Goal: Task Accomplishment & Management: Manage account settings

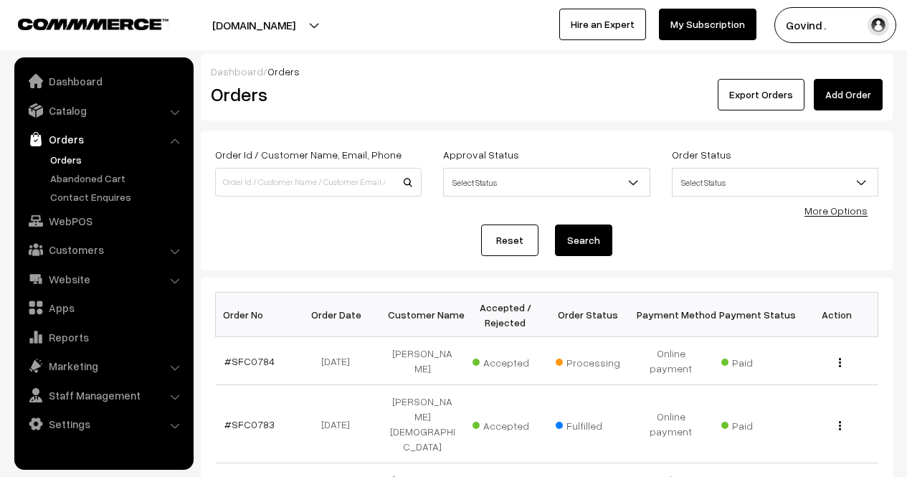
scroll to position [94, 0]
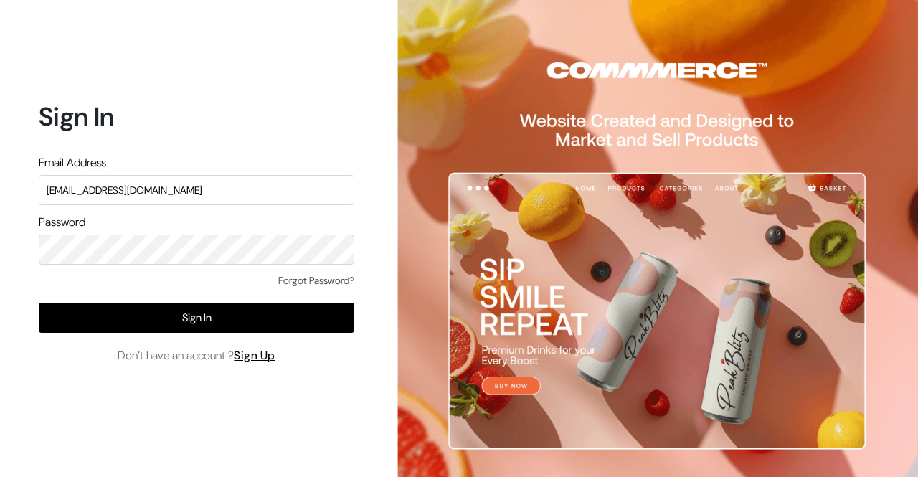
type input "shop4cows@gmail.com"
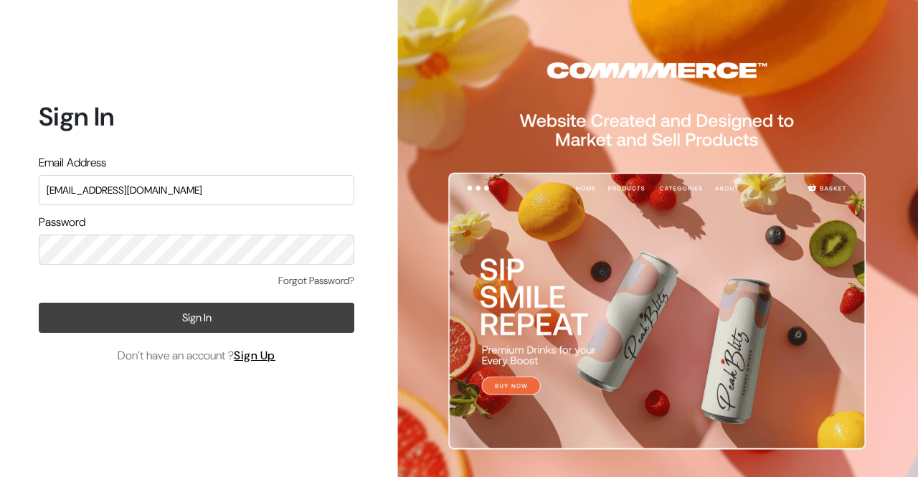
click at [201, 321] on button "Sign In" at bounding box center [197, 318] width 316 height 30
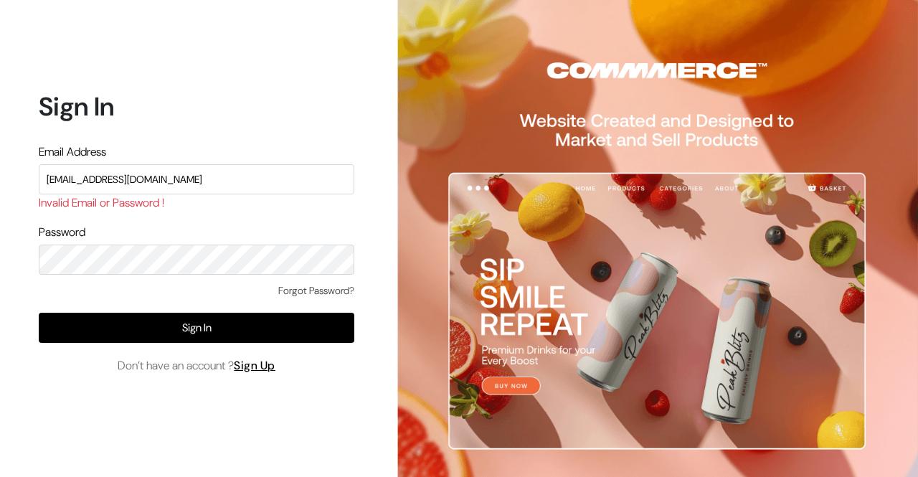
type input "shop4cows@gmail.com"
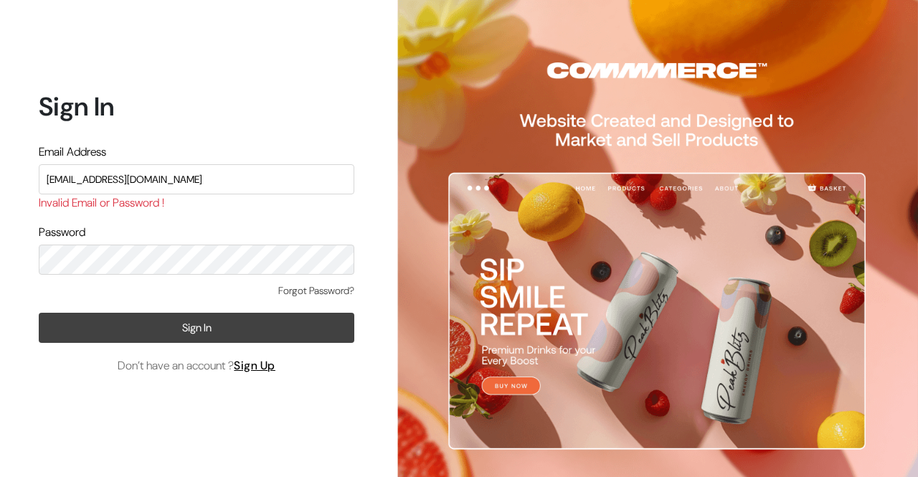
click at [171, 331] on button "Sign In" at bounding box center [197, 328] width 316 height 30
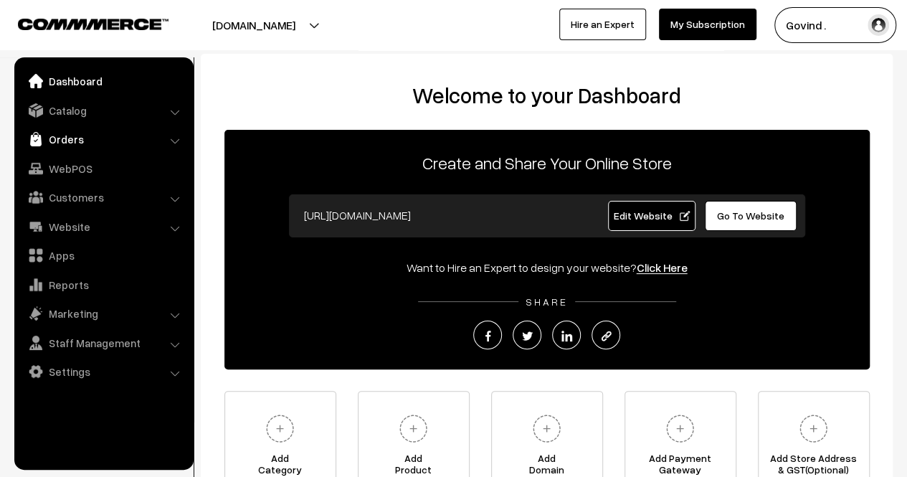
click at [80, 148] on link "Orders" at bounding box center [103, 139] width 171 height 26
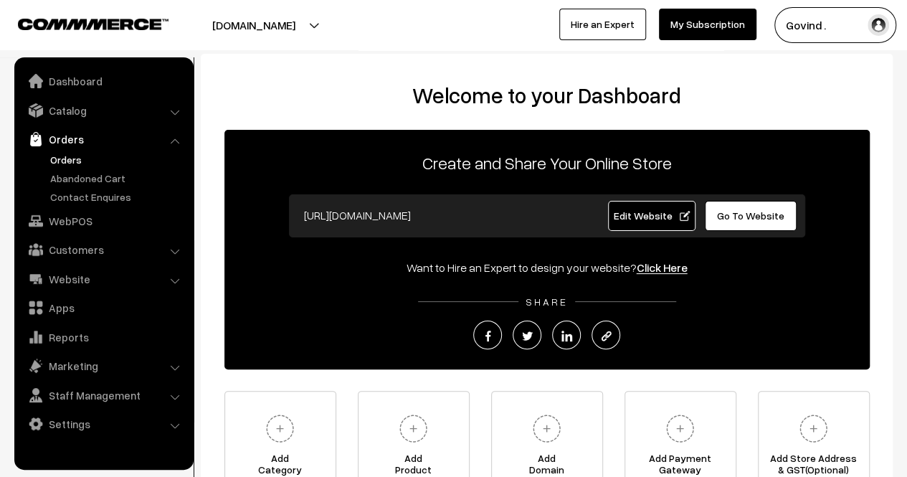
click at [63, 157] on link "Orders" at bounding box center [118, 159] width 142 height 15
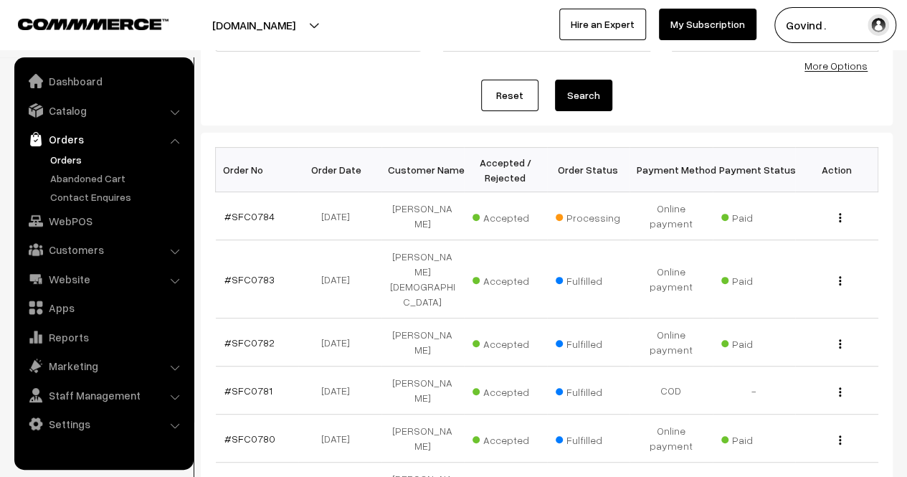
scroll to position [159, 0]
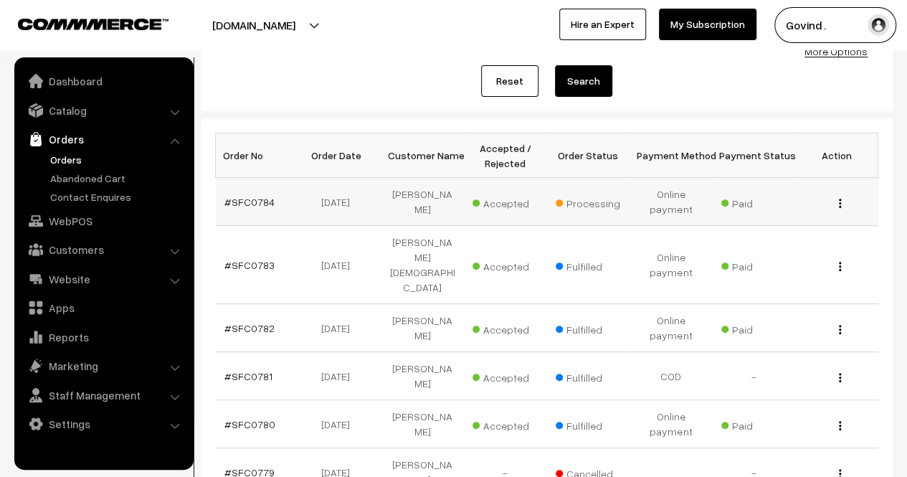
click at [838, 205] on div "View" at bounding box center [837, 201] width 66 height 15
click at [840, 202] on img "button" at bounding box center [840, 203] width 2 height 9
click at [787, 214] on link "View" at bounding box center [777, 224] width 122 height 32
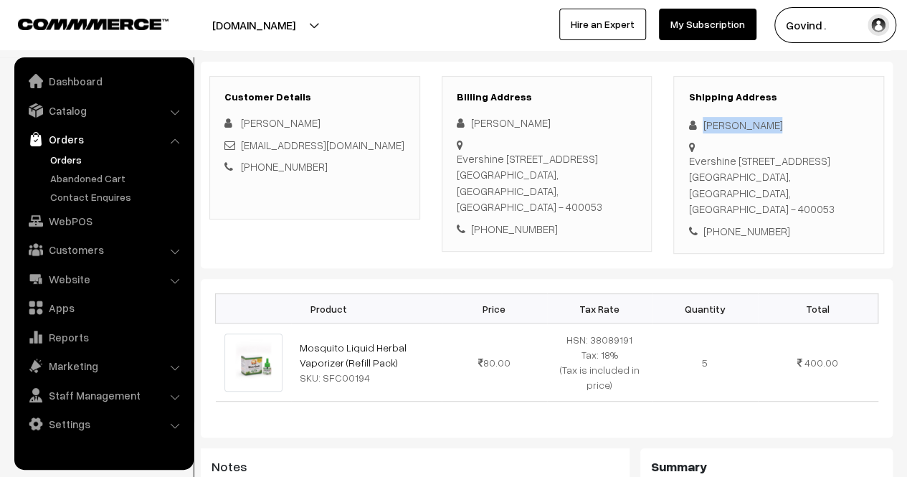
scroll to position [194, 0]
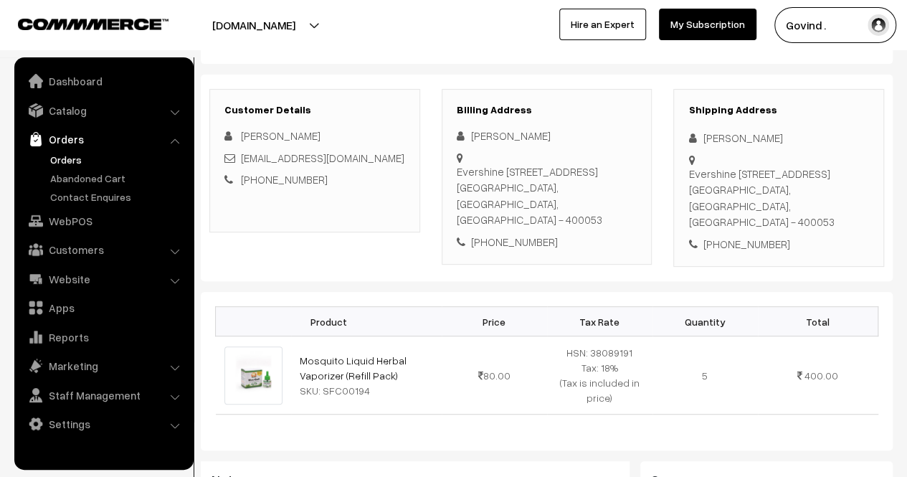
click at [768, 148] on div "Shipping Address Ramnath Shanbhag Evershine no.2 soc, Bon Bon lane, 7 Bungalows…" at bounding box center [779, 178] width 211 height 179
click at [748, 140] on div "Ramnath Shanbhag" at bounding box center [779, 138] width 181 height 16
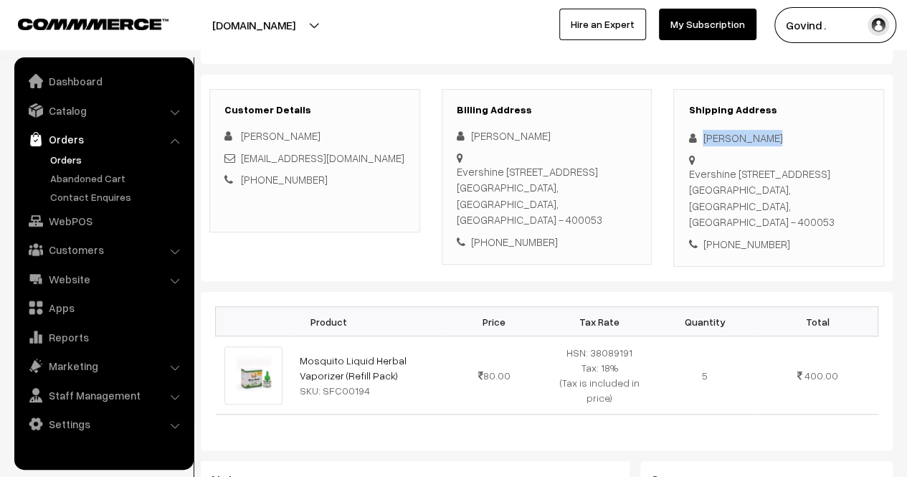
copy div "Ramnath Shanbhag"
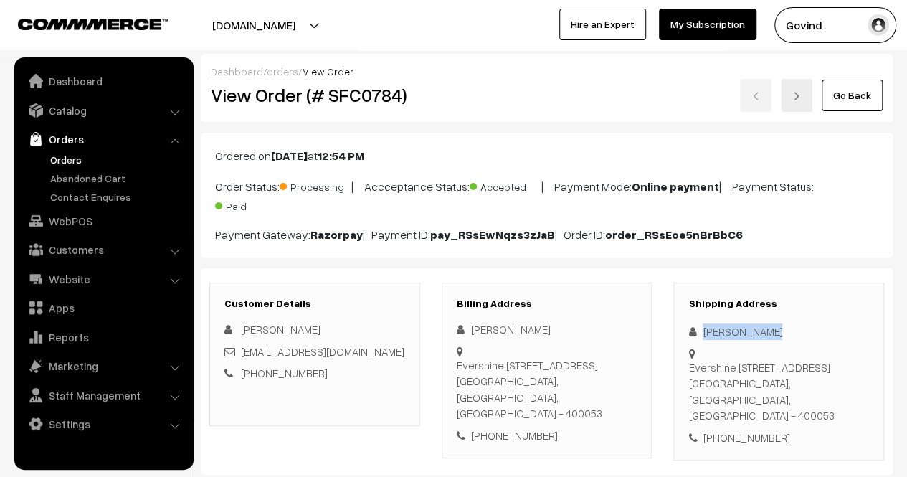
click at [858, 95] on link "Go Back" at bounding box center [852, 96] width 61 height 32
